Goal: Transaction & Acquisition: Purchase product/service

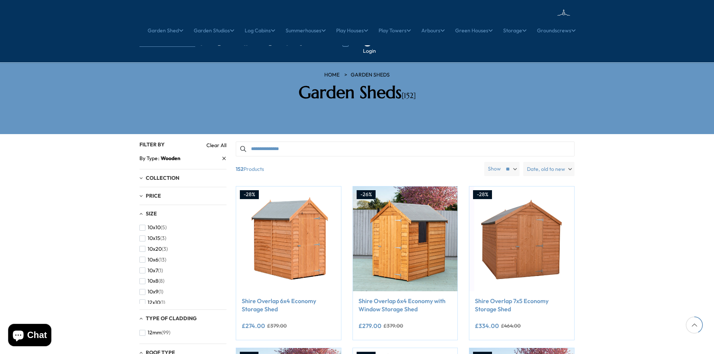
scroll to position [335, 0]
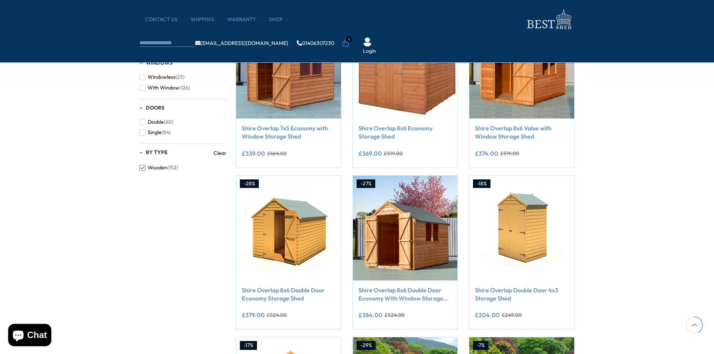
drag, startPoint x: 378, startPoint y: 12, endPoint x: 375, endPoint y: 17, distance: 5.5
click at [375, 32] on ul "info@bestshed.co.uk 01406307230 1 Login" at bounding box center [268, 43] width 258 height 23
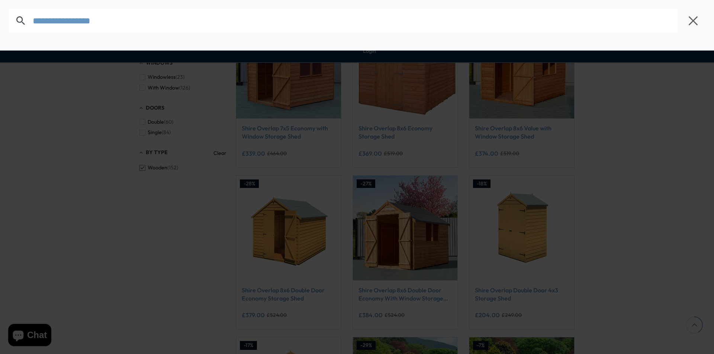
drag, startPoint x: 375, startPoint y: 17, endPoint x: 362, endPoint y: 19, distance: 13.2
click at [373, 19] on body "We now accept Klarna! We now accept Klarna! We now accept Klarna! We now accept…" at bounding box center [357, 243] width 714 height 1157
type input "****"
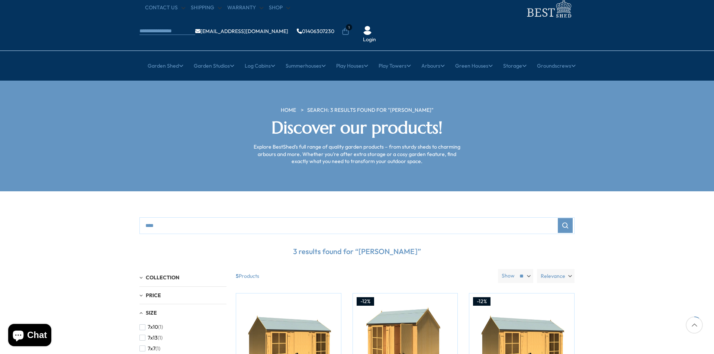
scroll to position [149, 0]
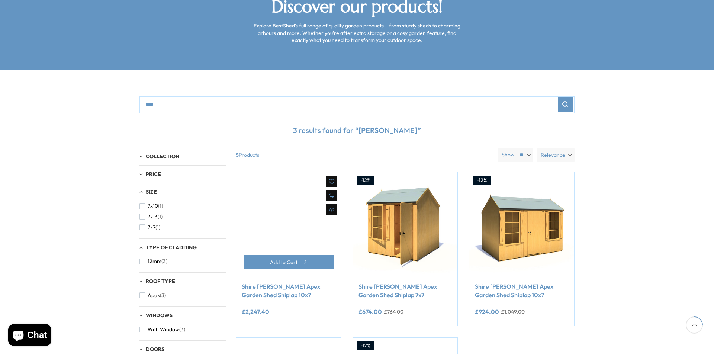
click at [281, 211] on link at bounding box center [288, 224] width 105 height 105
